Goal: Information Seeking & Learning: Learn about a topic

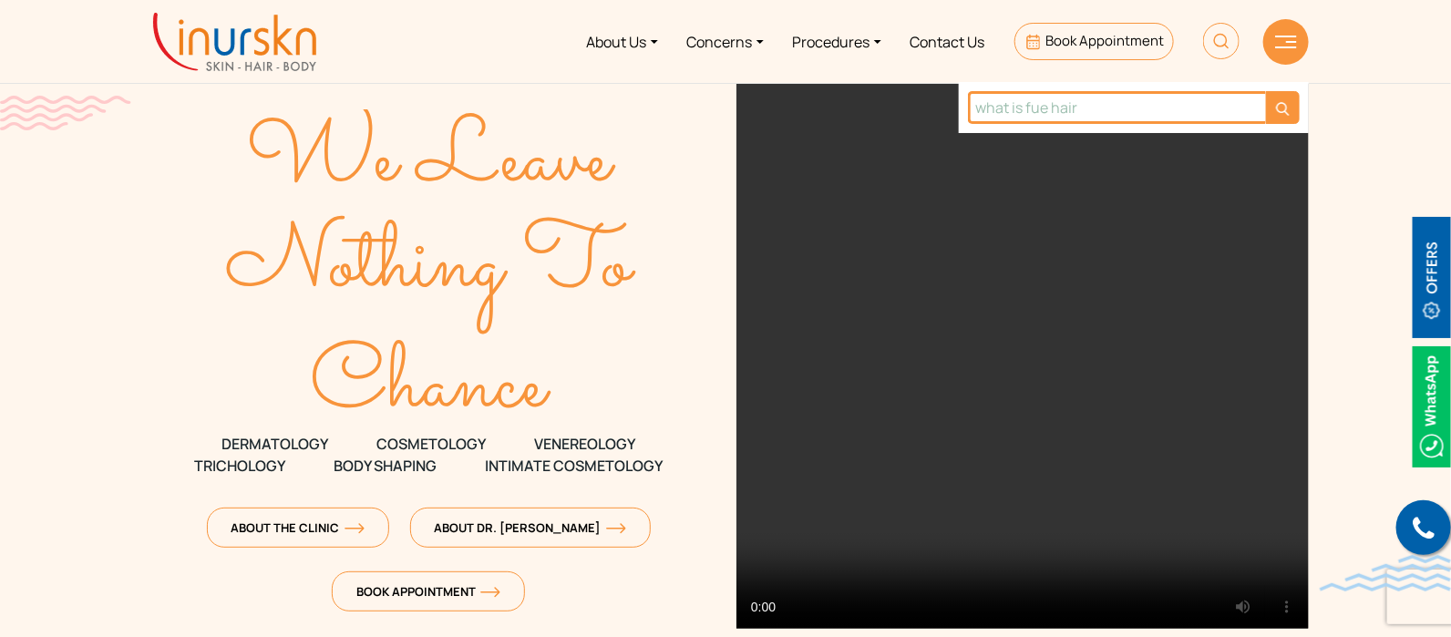
type input "what is fue hair"
click at [1266, 91] on button "submit" at bounding box center [1283, 107] width 34 height 33
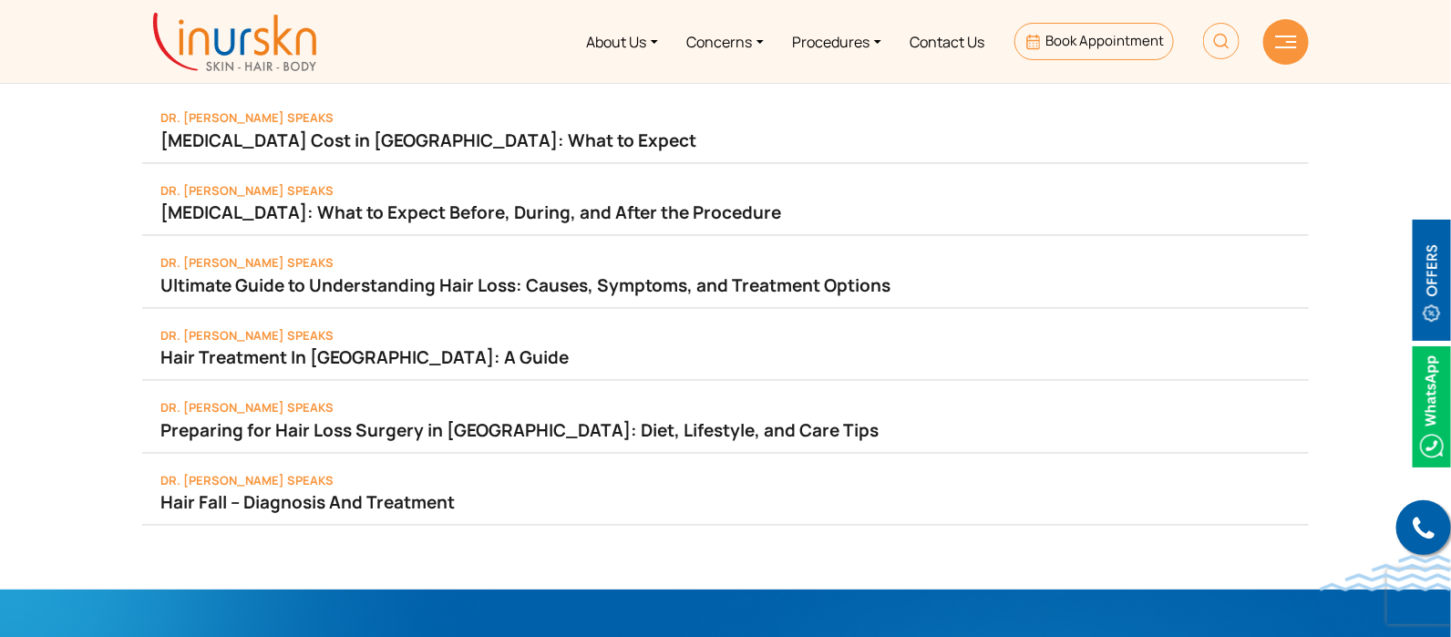
drag, startPoint x: 330, startPoint y: 501, endPoint x: 58, endPoint y: 453, distance: 275.9
click at [58, 453] on section "Dr. Sejal Speaks Hair Transplant Cost in India: What to Expect Dr. Sejal Speaks…" at bounding box center [725, 295] width 1451 height 590
click at [1203, 42] on img at bounding box center [1221, 41] width 36 height 36
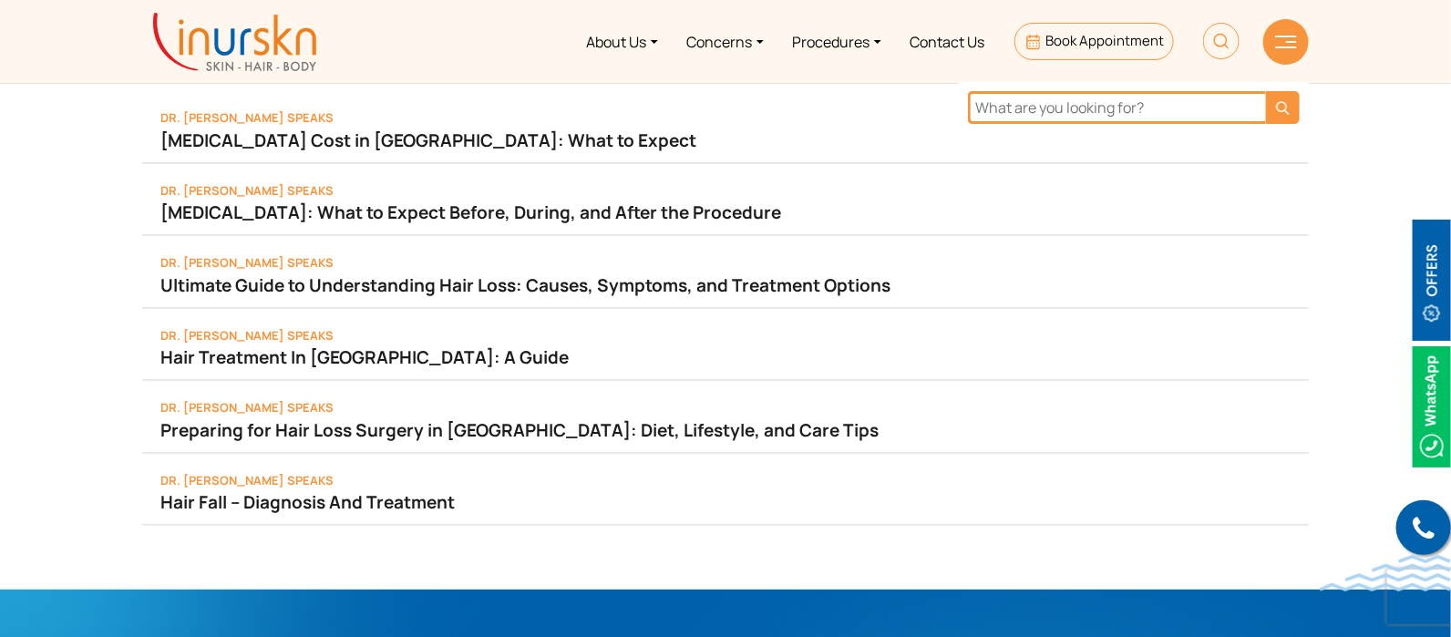
click at [1083, 108] on input "text" at bounding box center [1117, 107] width 298 height 33
type input "hair transplant"
click at [1266, 91] on button "submit" at bounding box center [1283, 107] width 34 height 33
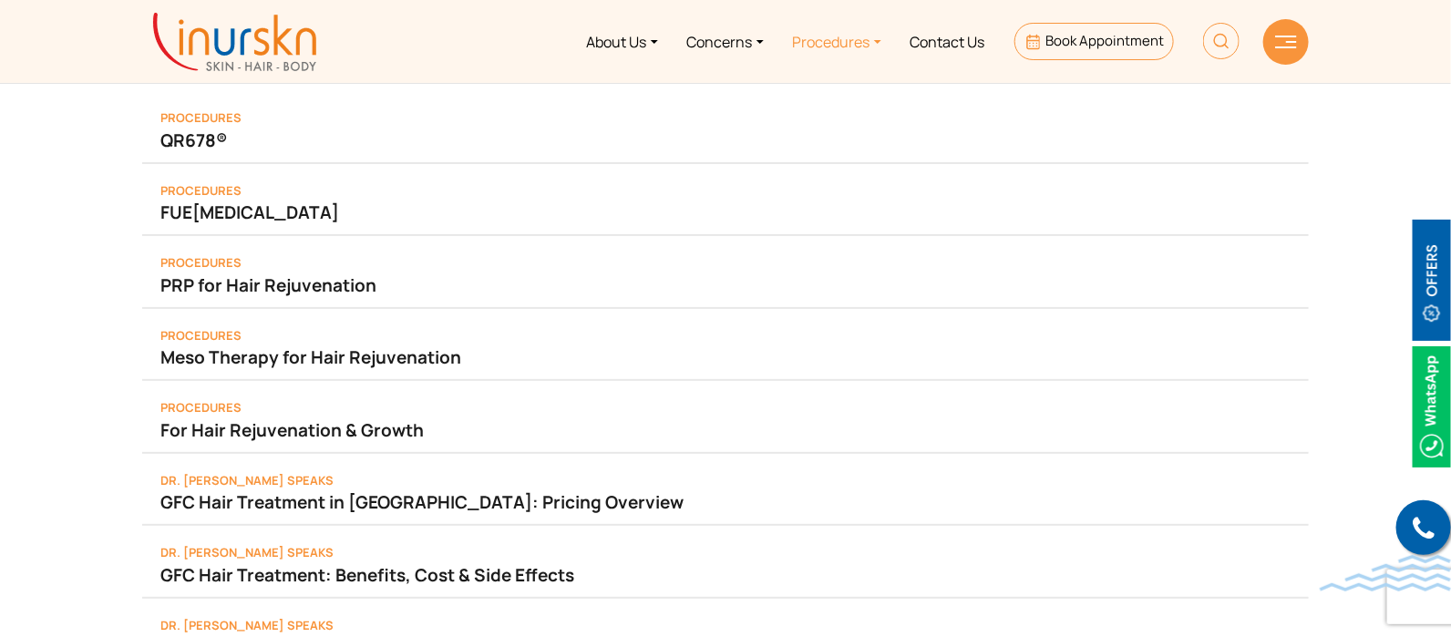
click at [868, 44] on link "Procedures" at bounding box center [837, 41] width 118 height 68
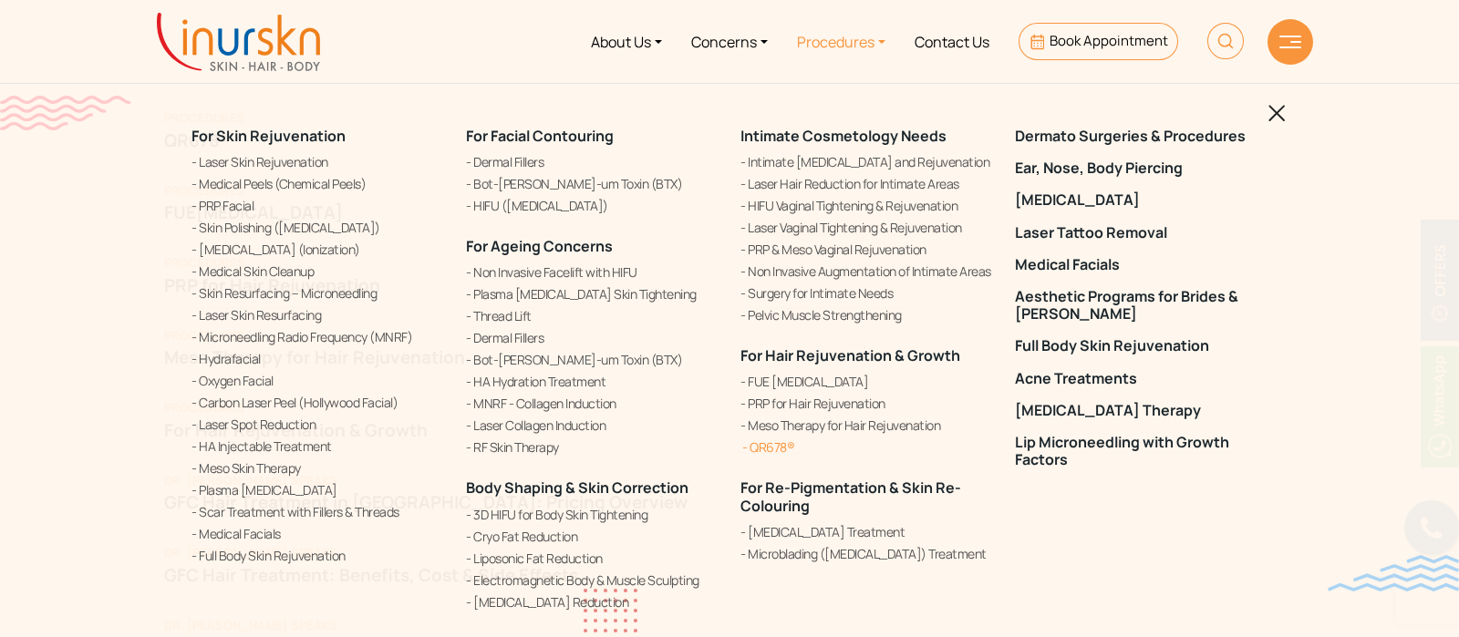
drag, startPoint x: 722, startPoint y: 342, endPoint x: 842, endPoint y: 440, distance: 155.5
click at [842, 440] on div "For Skin Rejuvenation Laser Skin Rejuvenation Medical Peels (Chemical Peels) PR…" at bounding box center [729, 370] width 1098 height 531
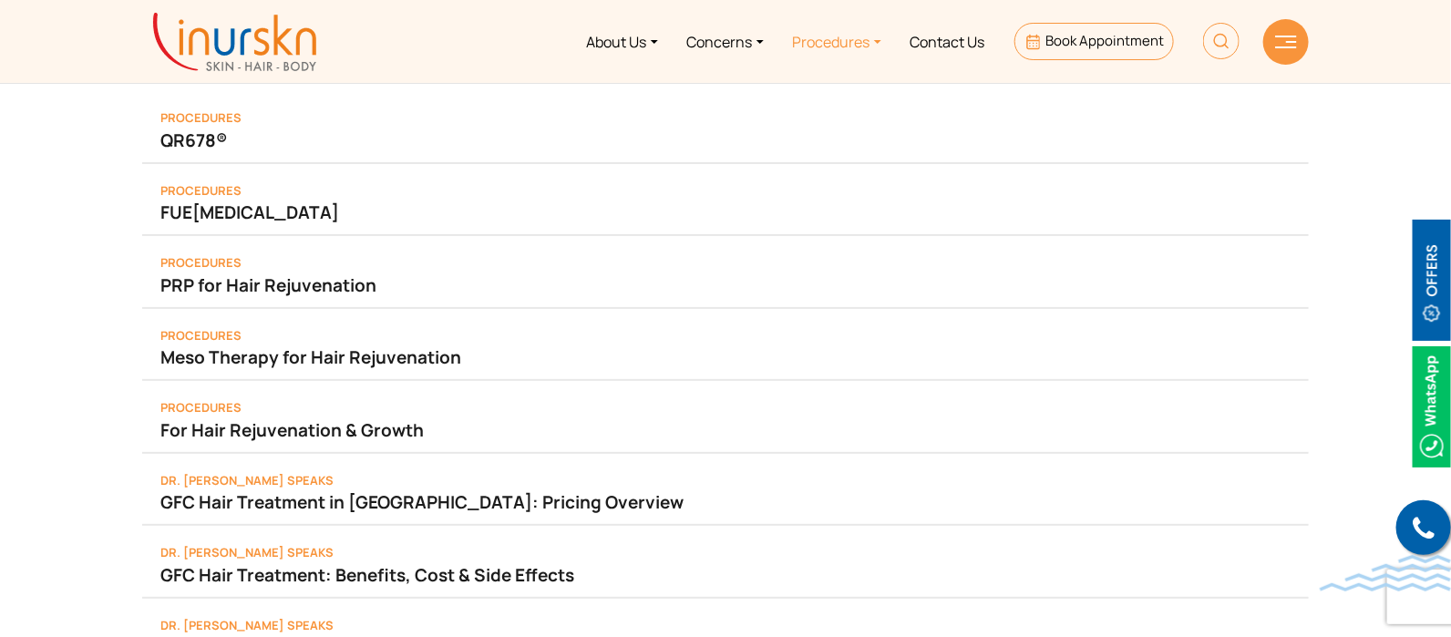
click at [850, 42] on link "Procedures" at bounding box center [837, 41] width 118 height 68
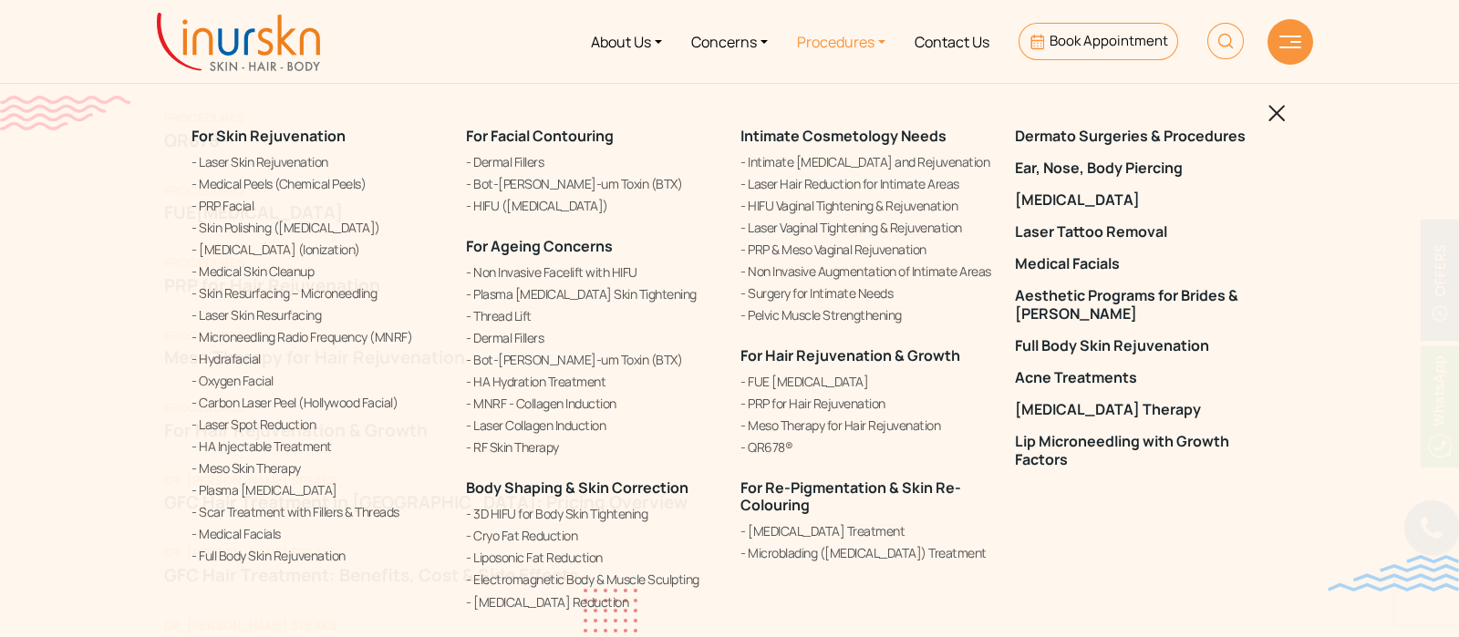
click at [1397, 181] on div "For Skin Rejuvenation Laser Skin Rejuvenation Medical Peels (Chemical Peels) PR…" at bounding box center [729, 318] width 1459 height 637
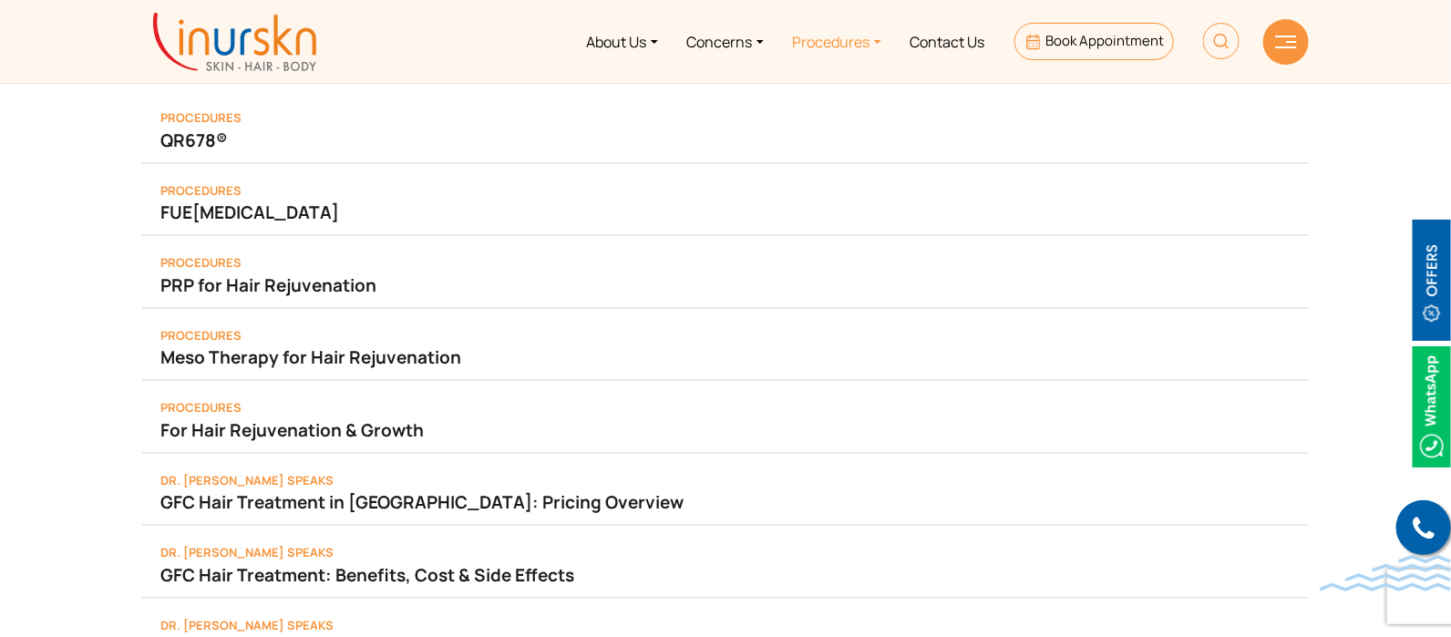
click at [873, 42] on link "Procedures" at bounding box center [837, 41] width 118 height 68
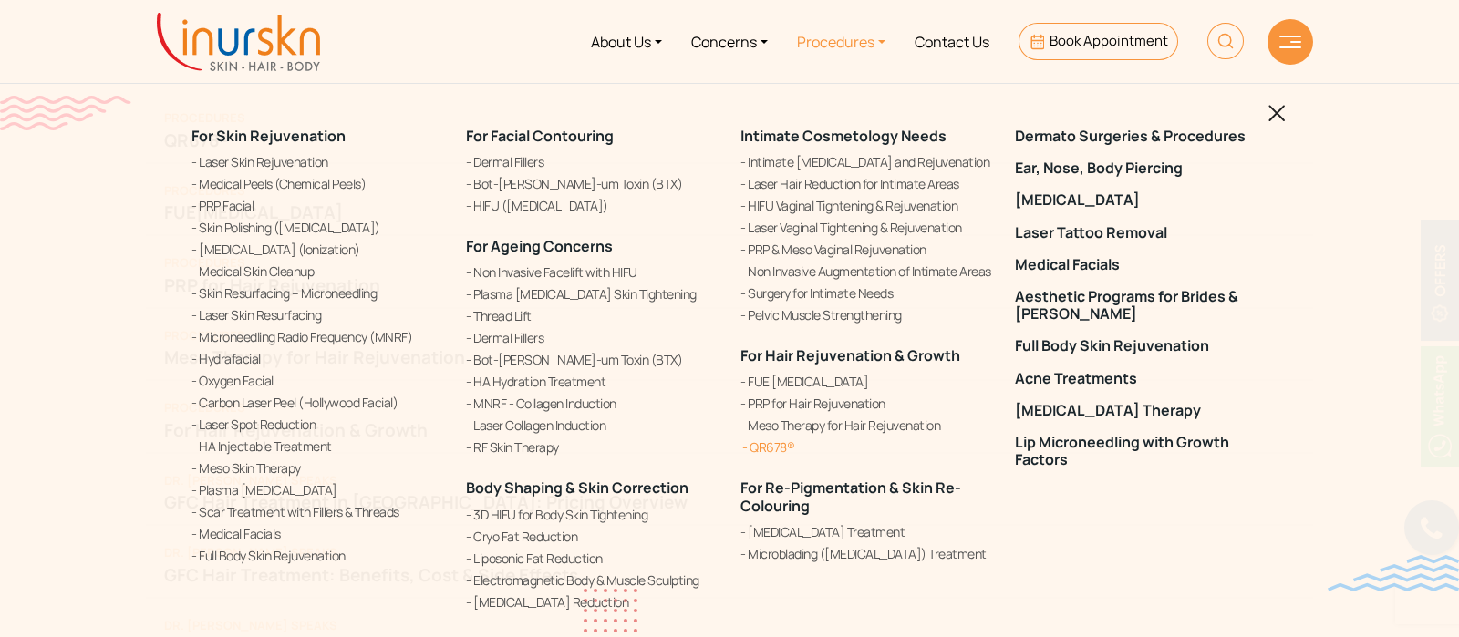
click at [970, 452] on link "QR678®" at bounding box center [866, 447] width 253 height 19
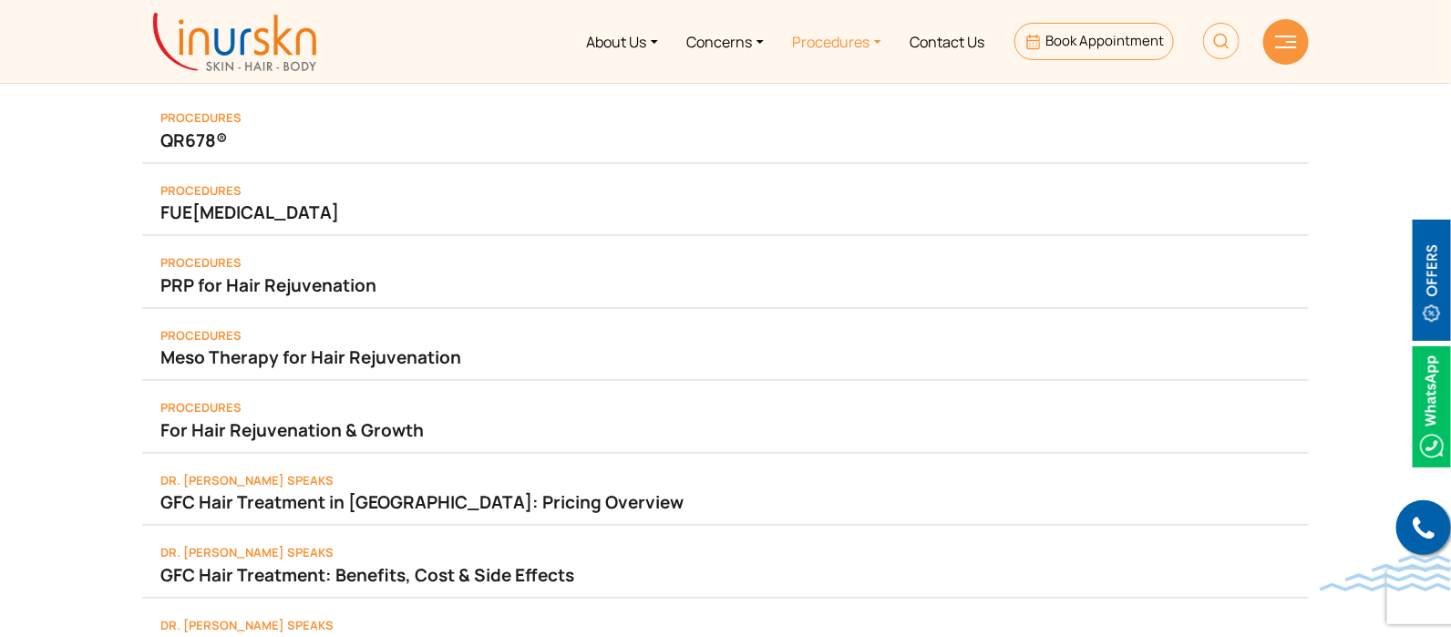
click at [812, 35] on link "Procedures" at bounding box center [837, 41] width 118 height 68
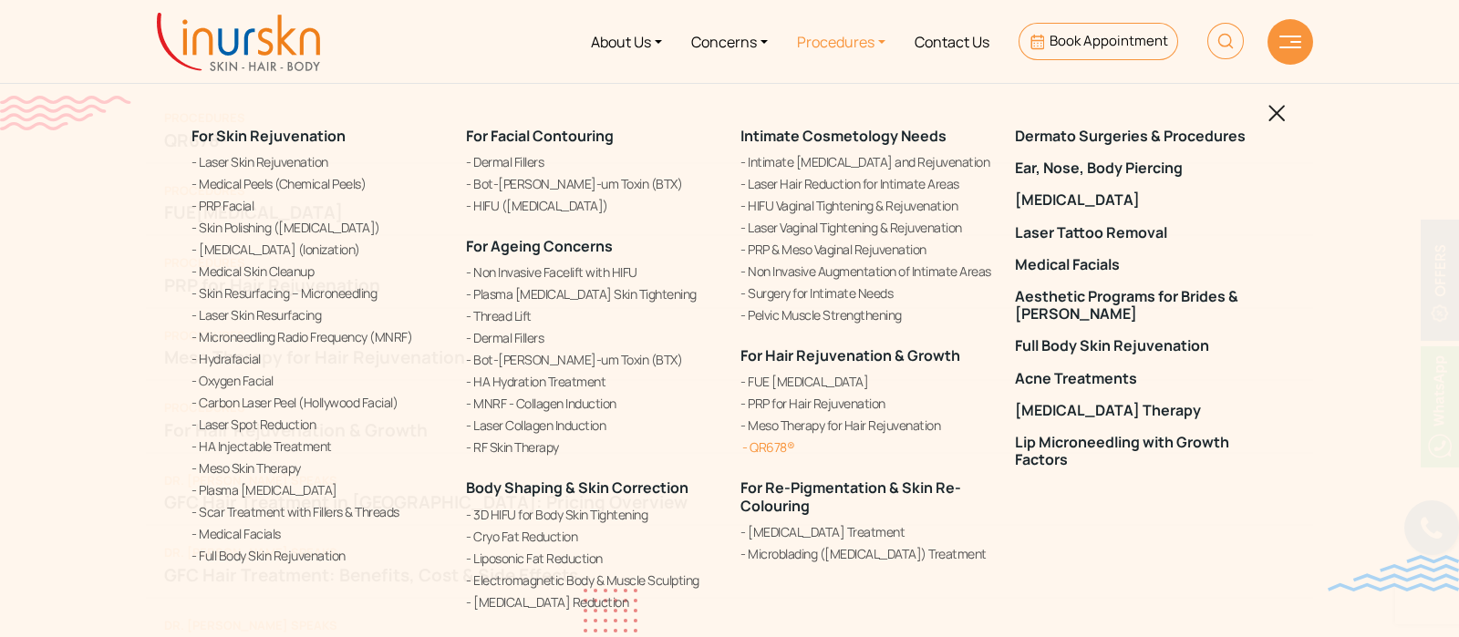
drag, startPoint x: 982, startPoint y: 346, endPoint x: 792, endPoint y: 448, distance: 214.9
click at [792, 448] on div "Intimate Cosmetology Needs" at bounding box center [866, 346] width 253 height 436
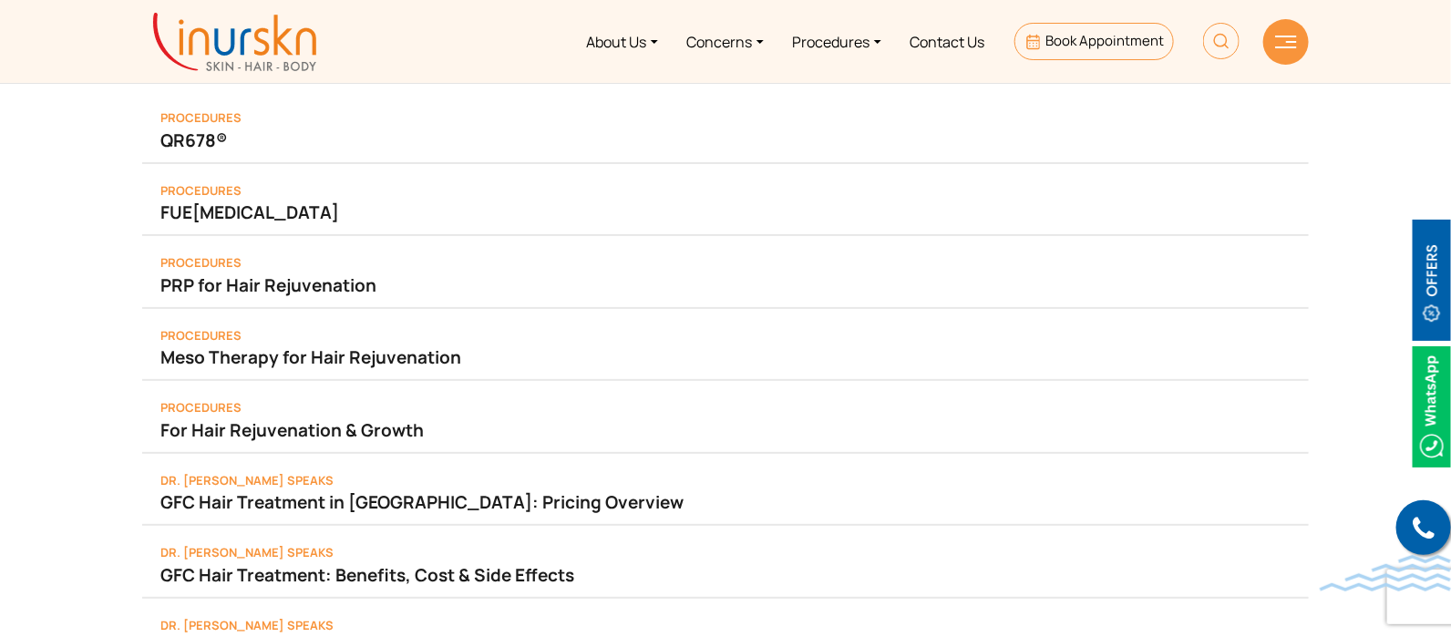
copy div "FUE [MEDICAL_DATA] PRP for Hair Rejuvenation Meso Therapy for Hair Rejuvenation…"
click at [874, 45] on link "Procedures" at bounding box center [837, 41] width 118 height 68
